Goal: Task Accomplishment & Management: Use online tool/utility

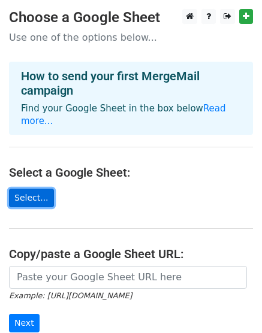
click at [26, 189] on link "Select..." at bounding box center [31, 198] width 45 height 19
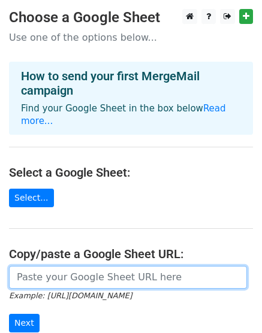
click at [89, 266] on input "url" at bounding box center [128, 277] width 238 height 23
paste input "[URL][DOMAIN_NAME]"
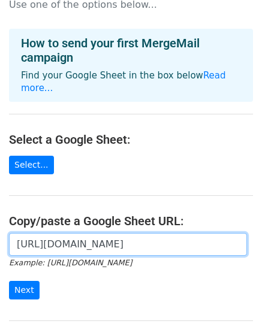
scroll to position [60, 0]
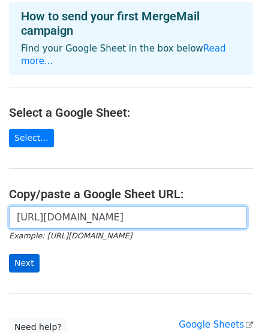
type input "[URL][DOMAIN_NAME]"
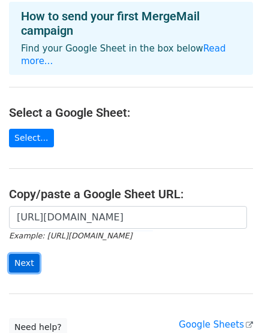
click at [26, 254] on input "Next" at bounding box center [24, 263] width 31 height 19
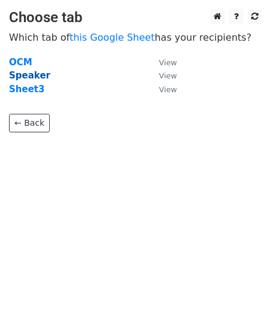
click at [40, 76] on strong "Speaker" at bounding box center [29, 75] width 41 height 11
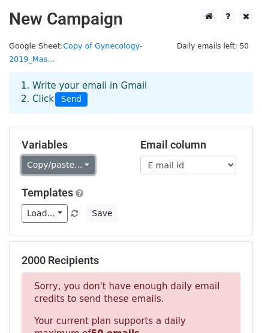
click at [69, 156] on link "Copy/paste..." at bounding box center [58, 165] width 73 height 19
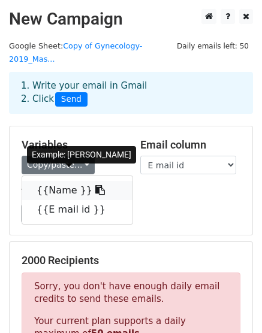
click at [62, 181] on link "{{Name }}" at bounding box center [77, 190] width 110 height 19
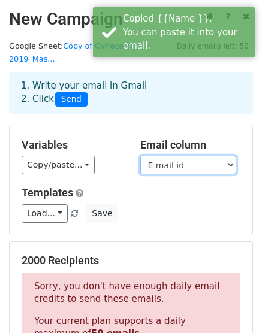
click at [194, 156] on select "Name E mail id" at bounding box center [188, 165] width 96 height 19
click at [140, 156] on select "Name E mail id" at bounding box center [188, 165] width 96 height 19
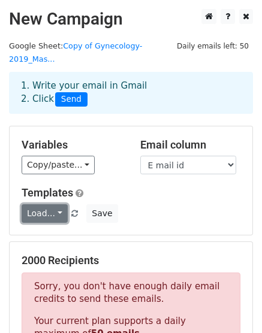
click at [52, 208] on link "Load..." at bounding box center [45, 213] width 46 height 19
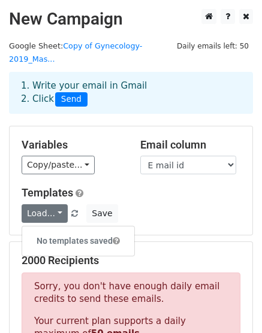
click at [66, 231] on h6 "No templates saved" at bounding box center [78, 241] width 112 height 20
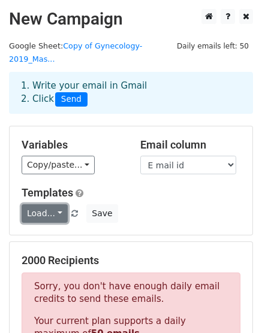
click at [34, 204] on link "Load..." at bounding box center [45, 213] width 46 height 19
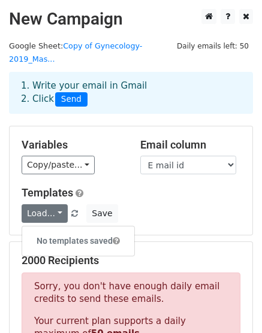
drag, startPoint x: 103, startPoint y: 226, endPoint x: 96, endPoint y: 231, distance: 7.8
click at [101, 231] on h6 "No templates saved" at bounding box center [78, 241] width 112 height 20
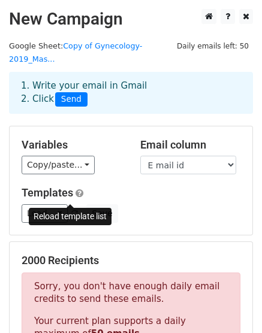
click at [71, 210] on span at bounding box center [74, 214] width 7 height 8
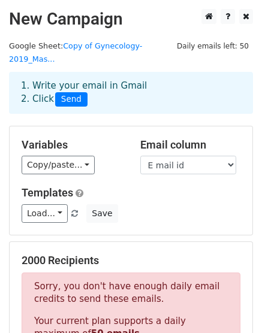
scroll to position [60, 0]
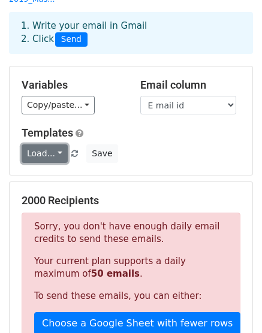
click at [43, 144] on link "Load..." at bounding box center [45, 153] width 46 height 19
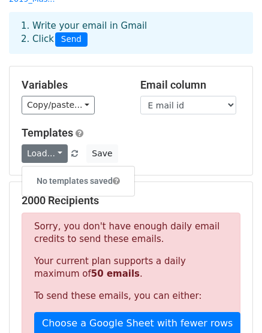
drag, startPoint x: 96, startPoint y: 164, endPoint x: 173, endPoint y: 162, distance: 77.3
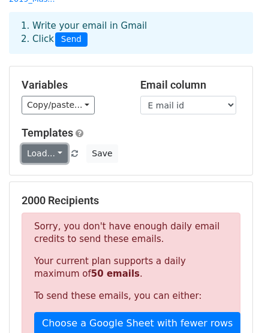
click at [48, 144] on link "Load..." at bounding box center [45, 153] width 46 height 19
click at [36, 144] on link "Load..." at bounding box center [45, 153] width 46 height 19
drag, startPoint x: 48, startPoint y: 137, endPoint x: 214, endPoint y: 129, distance: 166.1
click at [214, 129] on div "Templates Load... No templates saved Save" at bounding box center [131, 144] width 237 height 37
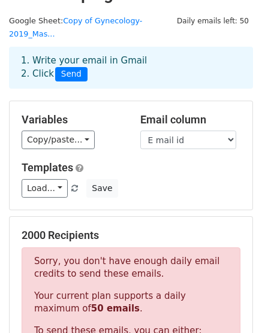
scroll to position [0, 0]
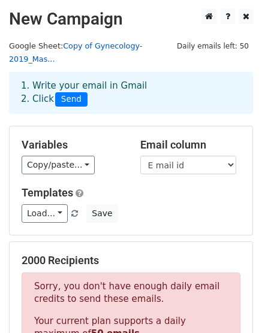
click at [107, 43] on link "Copy of Gynecology-2019_Mas..." at bounding box center [75, 52] width 133 height 23
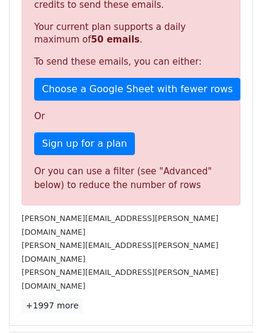
scroll to position [414, 0]
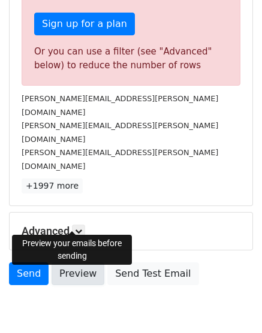
click at [73, 262] on link "Preview" at bounding box center [78, 273] width 53 height 23
click at [75, 262] on link "Preview" at bounding box center [78, 273] width 53 height 23
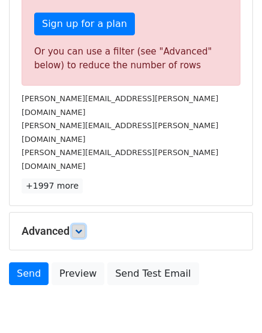
click at [85, 225] on link at bounding box center [78, 231] width 13 height 13
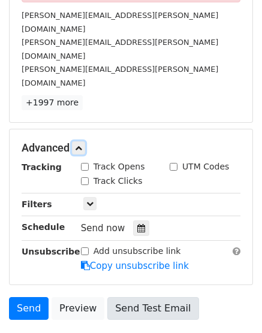
scroll to position [531, 0]
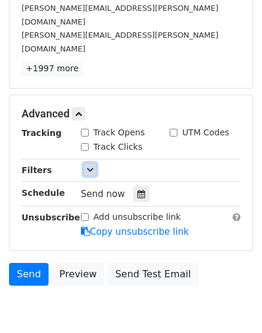
click at [93, 163] on link at bounding box center [89, 169] width 13 height 13
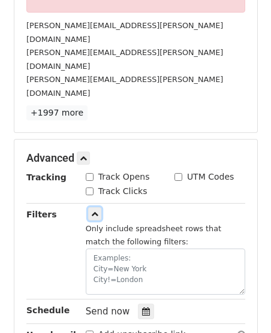
scroll to position [412, 0]
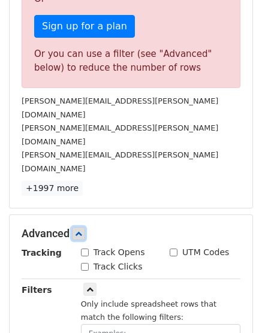
click at [82, 230] on icon at bounding box center [78, 233] width 7 height 7
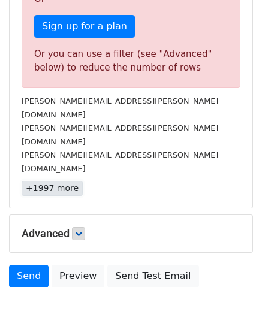
click at [47, 181] on link "+1997 more" at bounding box center [52, 188] width 61 height 15
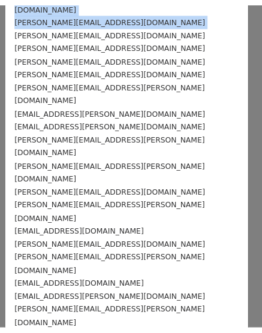
scroll to position [0, 0]
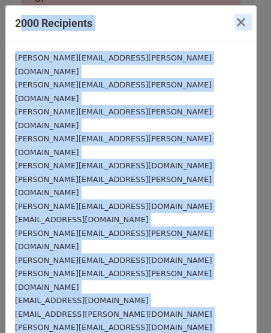
drag, startPoint x: 15, startPoint y: 163, endPoint x: 38, endPoint y: 37, distance: 128.5
click at [225, 14] on button "×" at bounding box center [240, 22] width 31 height 34
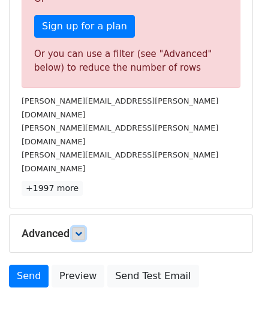
click at [84, 227] on link at bounding box center [78, 233] width 13 height 13
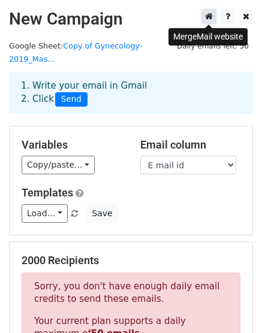
click at [206, 20] on icon at bounding box center [209, 16] width 8 height 8
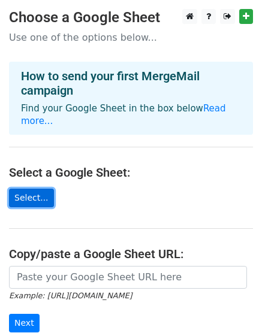
click at [32, 189] on link "Select..." at bounding box center [31, 198] width 45 height 19
click at [29, 189] on link "Select..." at bounding box center [31, 198] width 45 height 19
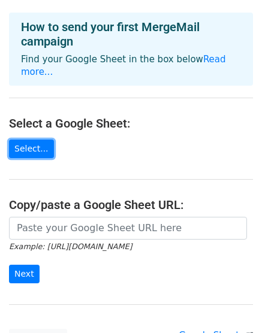
scroll to position [147, 0]
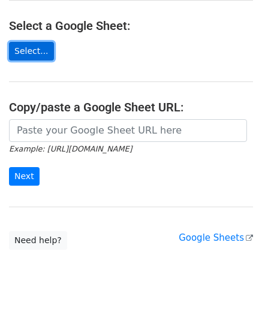
click at [34, 42] on link "Select..." at bounding box center [31, 51] width 45 height 19
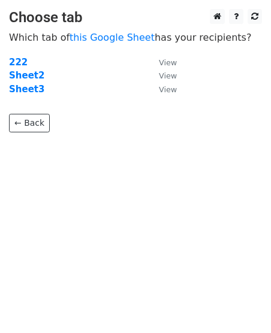
click at [25, 58] on td "222" at bounding box center [78, 63] width 138 height 14
click at [162, 61] on small "View" at bounding box center [168, 62] width 18 height 9
click at [20, 61] on strong "222" at bounding box center [18, 62] width 19 height 11
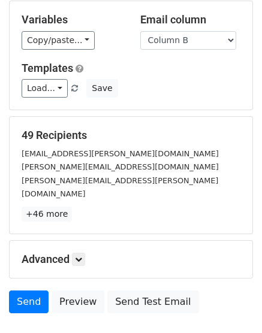
scroll to position [120, 0]
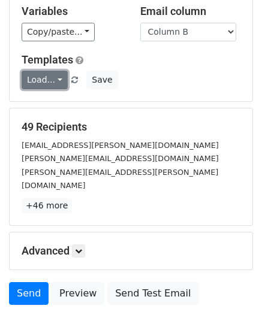
click at [53, 87] on link "Load..." at bounding box center [45, 80] width 46 height 19
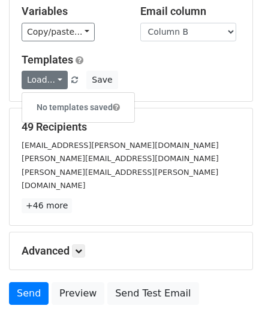
click at [192, 146] on div "[EMAIL_ADDRESS][PERSON_NAME][DOMAIN_NAME]" at bounding box center [131, 145] width 237 height 14
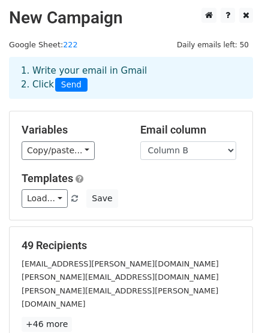
scroll to position [0, 0]
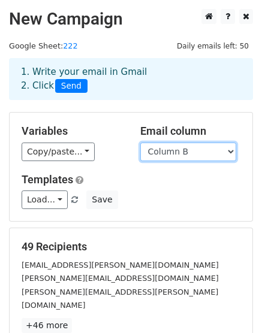
click at [194, 154] on select "Column A Column B" at bounding box center [188, 152] width 96 height 19
click at [109, 146] on div "Copy/paste... {{Column A}} {{Column B}}" at bounding box center [72, 152] width 101 height 19
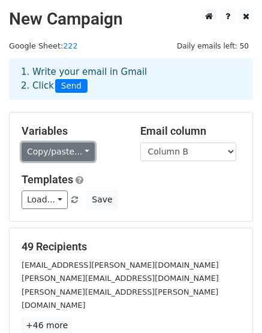
click at [78, 147] on link "Copy/paste..." at bounding box center [58, 152] width 73 height 19
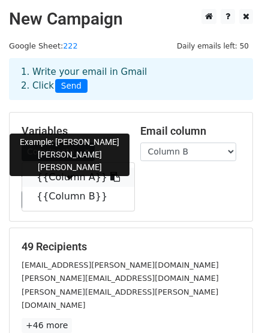
click at [73, 174] on link "{{Column A}}" at bounding box center [78, 177] width 112 height 19
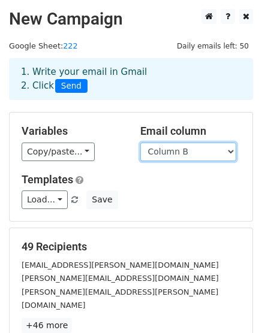
click at [203, 156] on select "Column A Column B" at bounding box center [188, 152] width 96 height 19
click at [167, 214] on div "Variables Copy/paste... {{Column A}} {{Column B}} Email column Column A Column …" at bounding box center [131, 167] width 243 height 108
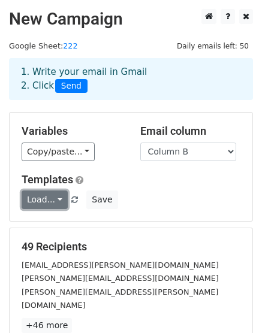
click at [56, 204] on link "Load..." at bounding box center [45, 200] width 46 height 19
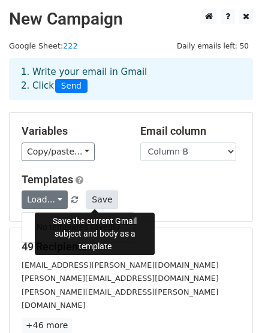
click at [94, 201] on button "Save" at bounding box center [101, 200] width 31 height 19
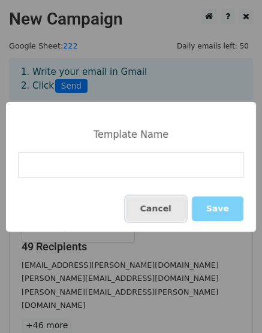
click at [166, 209] on button "Cancel" at bounding box center [156, 209] width 60 height 25
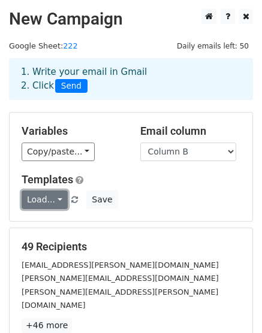
click at [60, 200] on link "Load..." at bounding box center [45, 200] width 46 height 19
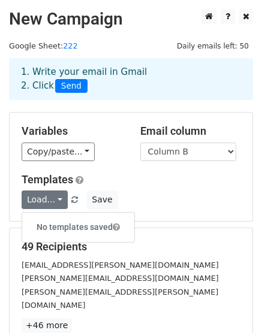
click at [112, 224] on h6 "No templates saved" at bounding box center [78, 228] width 112 height 20
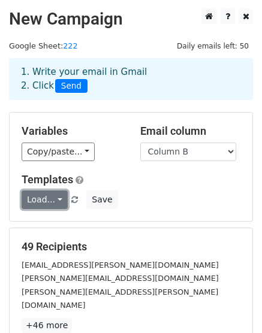
click at [42, 198] on link "Load..." at bounding box center [45, 200] width 46 height 19
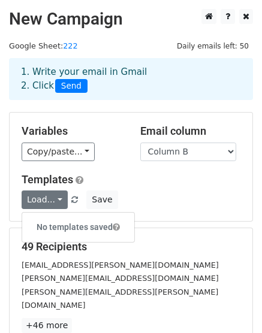
drag, startPoint x: 41, startPoint y: 196, endPoint x: 151, endPoint y: 212, distance: 110.8
click at [156, 213] on div "Variables Copy/paste... {{Column A}} {{Column B}} Email column Column A Column …" at bounding box center [131, 167] width 243 height 108
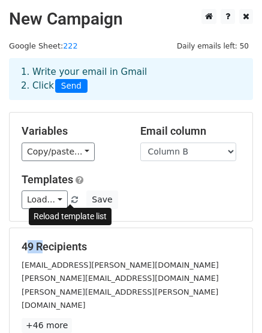
click at [71, 200] on span at bounding box center [74, 201] width 7 height 8
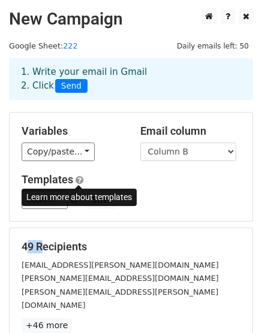
click at [81, 180] on span at bounding box center [79, 180] width 8 height 9
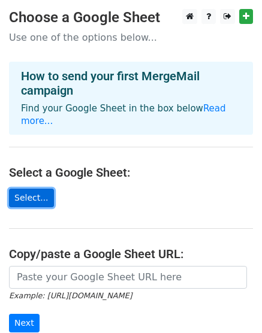
click at [43, 189] on link "Select..." at bounding box center [31, 198] width 45 height 19
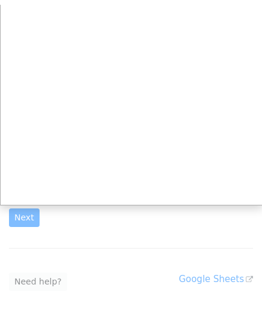
scroll to position [120, 0]
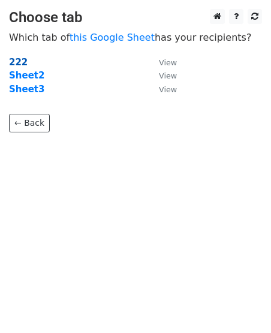
click at [20, 64] on strong "222" at bounding box center [18, 62] width 19 height 11
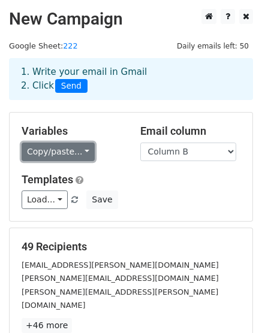
click at [74, 150] on link "Copy/paste..." at bounding box center [58, 152] width 73 height 19
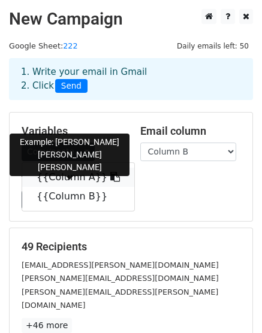
click at [73, 178] on link "{{Column A}}" at bounding box center [78, 177] width 112 height 19
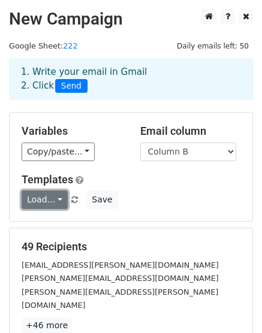
click at [52, 195] on link "Load..." at bounding box center [45, 200] width 46 height 19
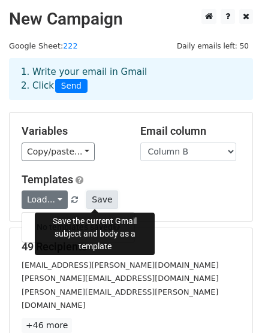
click at [97, 202] on button "Save" at bounding box center [101, 200] width 31 height 19
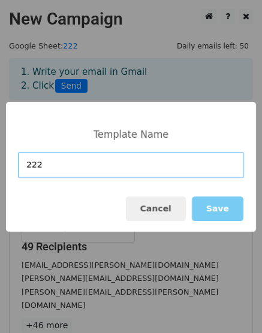
type input "222"
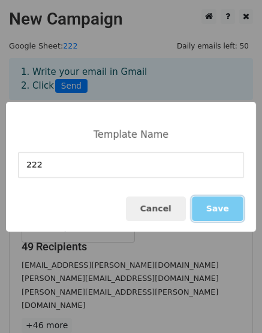
click at [213, 213] on button "Save" at bounding box center [218, 209] width 52 height 25
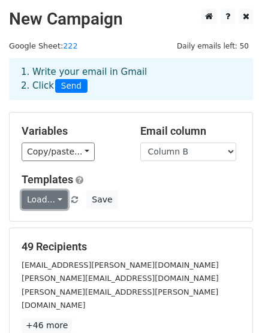
click at [55, 205] on link "Load..." at bounding box center [45, 200] width 46 height 19
click at [65, 223] on link "222" at bounding box center [69, 227] width 95 height 19
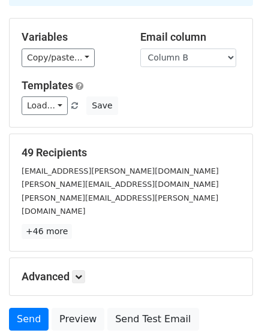
scroll to position [120, 0]
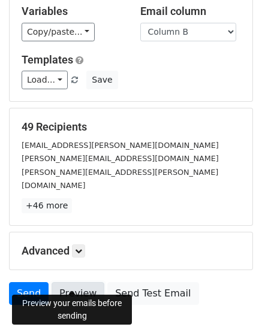
click at [78, 288] on link "Preview" at bounding box center [78, 293] width 53 height 23
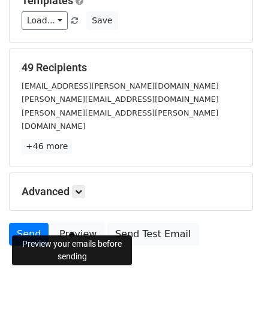
scroll to position [180, 0]
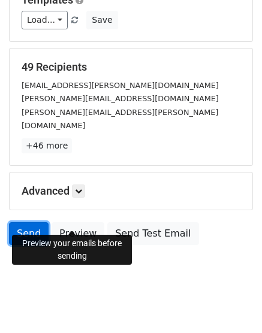
click at [32, 222] on link "Send" at bounding box center [29, 233] width 40 height 23
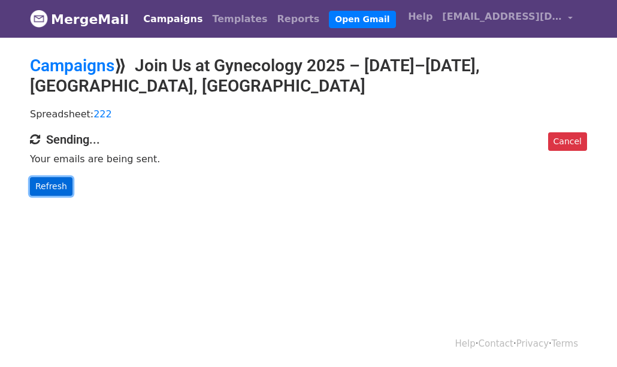
click at [54, 177] on link "Refresh" at bounding box center [51, 186] width 43 height 19
